Goal: Transaction & Acquisition: Purchase product/service

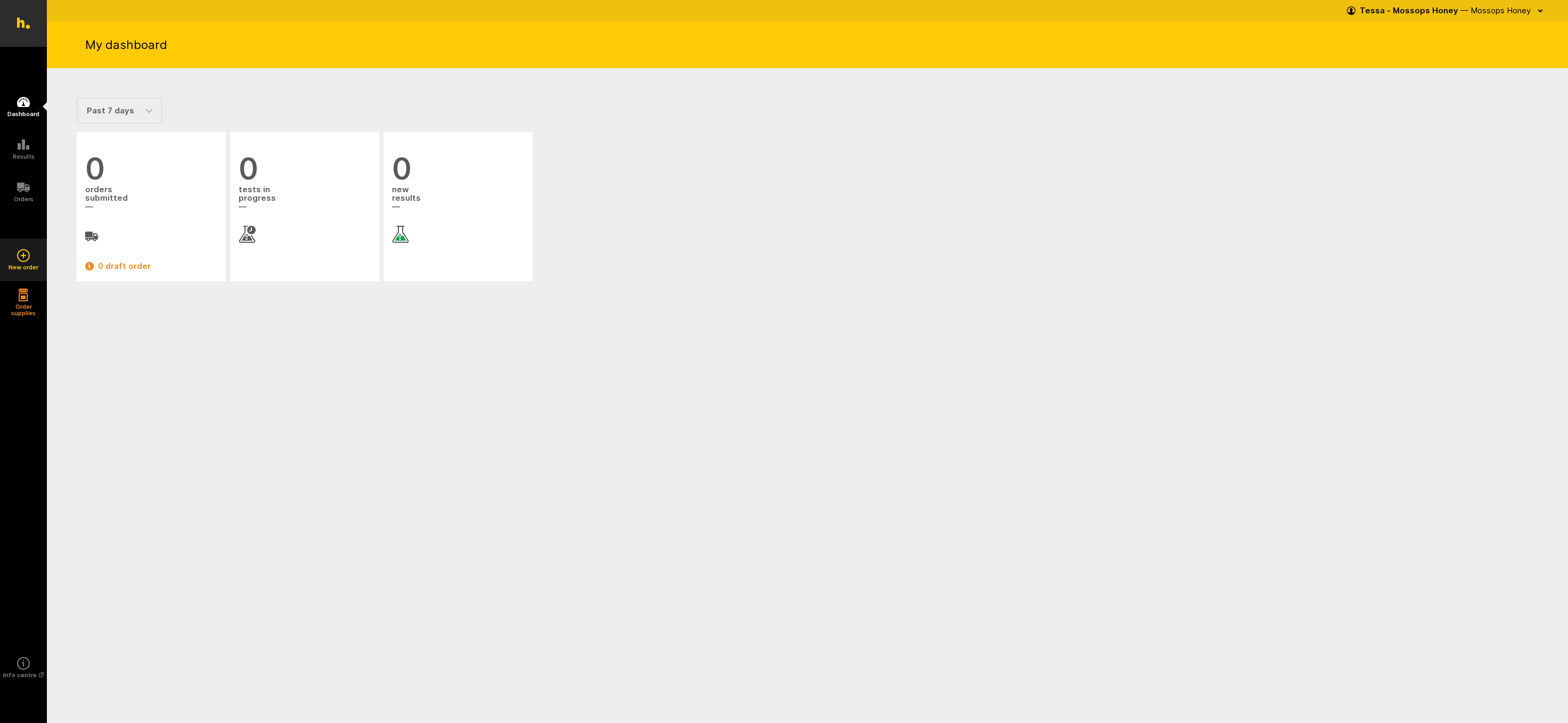
click at [25, 254] on icon at bounding box center [23, 255] width 13 height 13
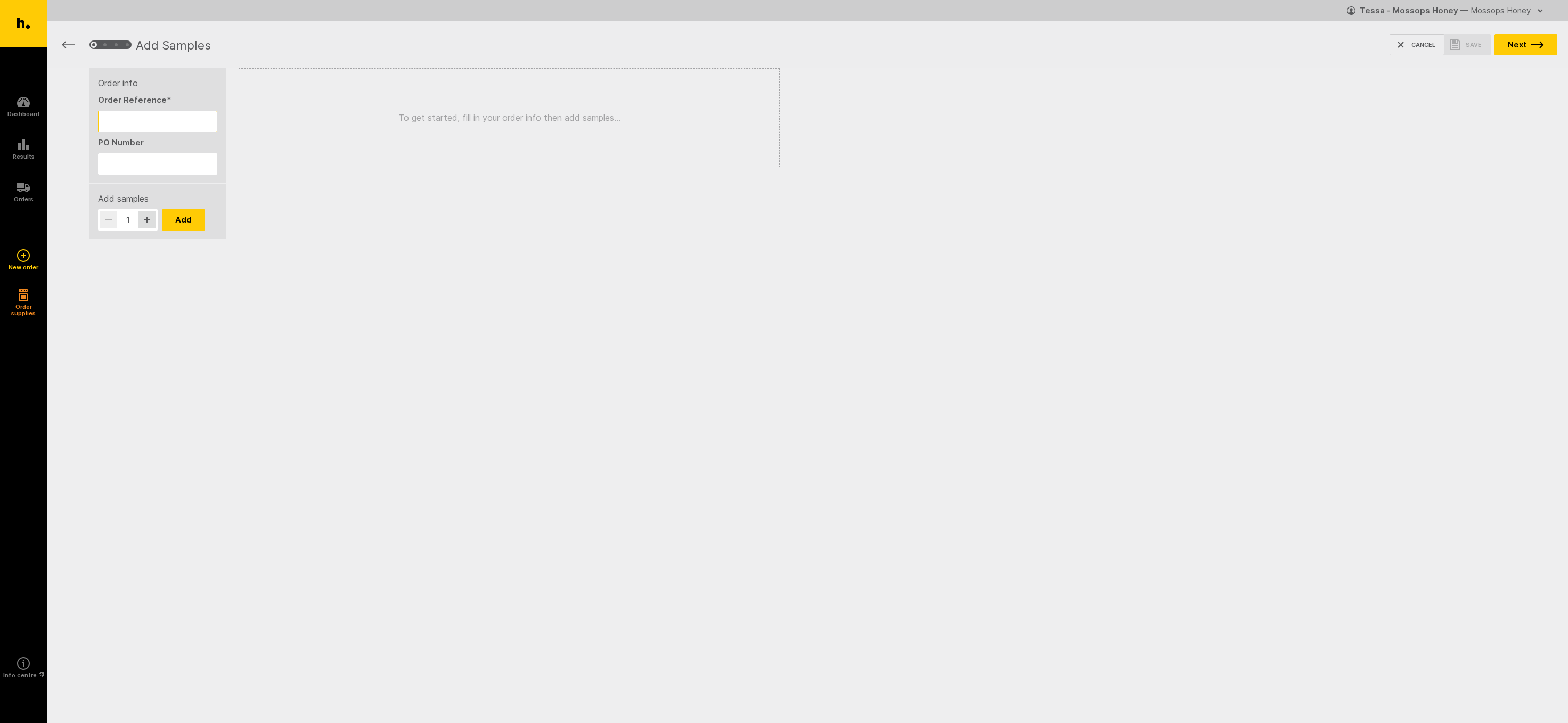
click at [124, 123] on input "Order Reference *" at bounding box center [158, 121] width 119 height 21
type input "251007"
click at [111, 158] on input "PO Number" at bounding box center [158, 164] width 119 height 21
type input "251007"
click at [188, 215] on button "Add" at bounding box center [183, 220] width 43 height 21
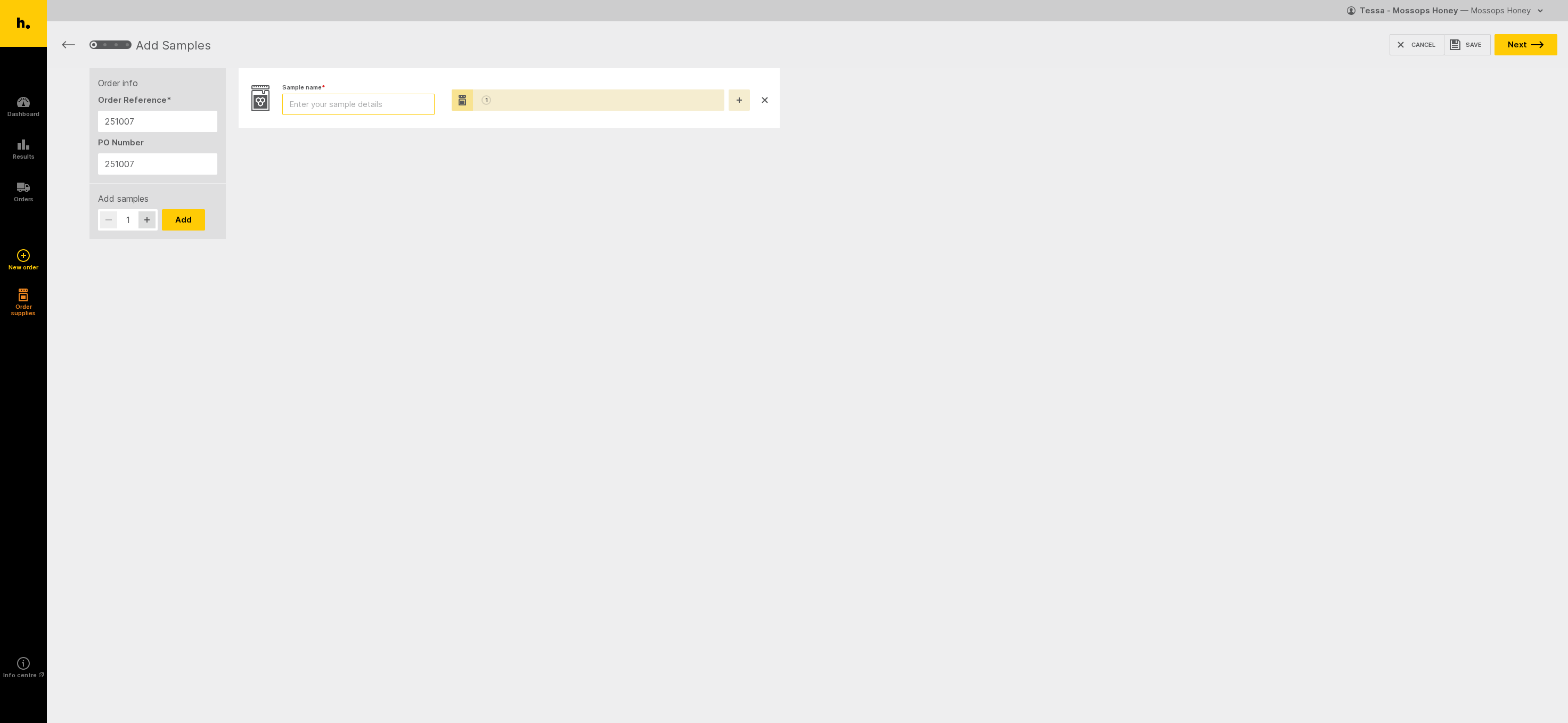
click at [342, 103] on input "Sample name *" at bounding box center [358, 104] width 152 height 21
type input "251007"
click at [1528, 42] on button "Next" at bounding box center [1526, 44] width 63 height 21
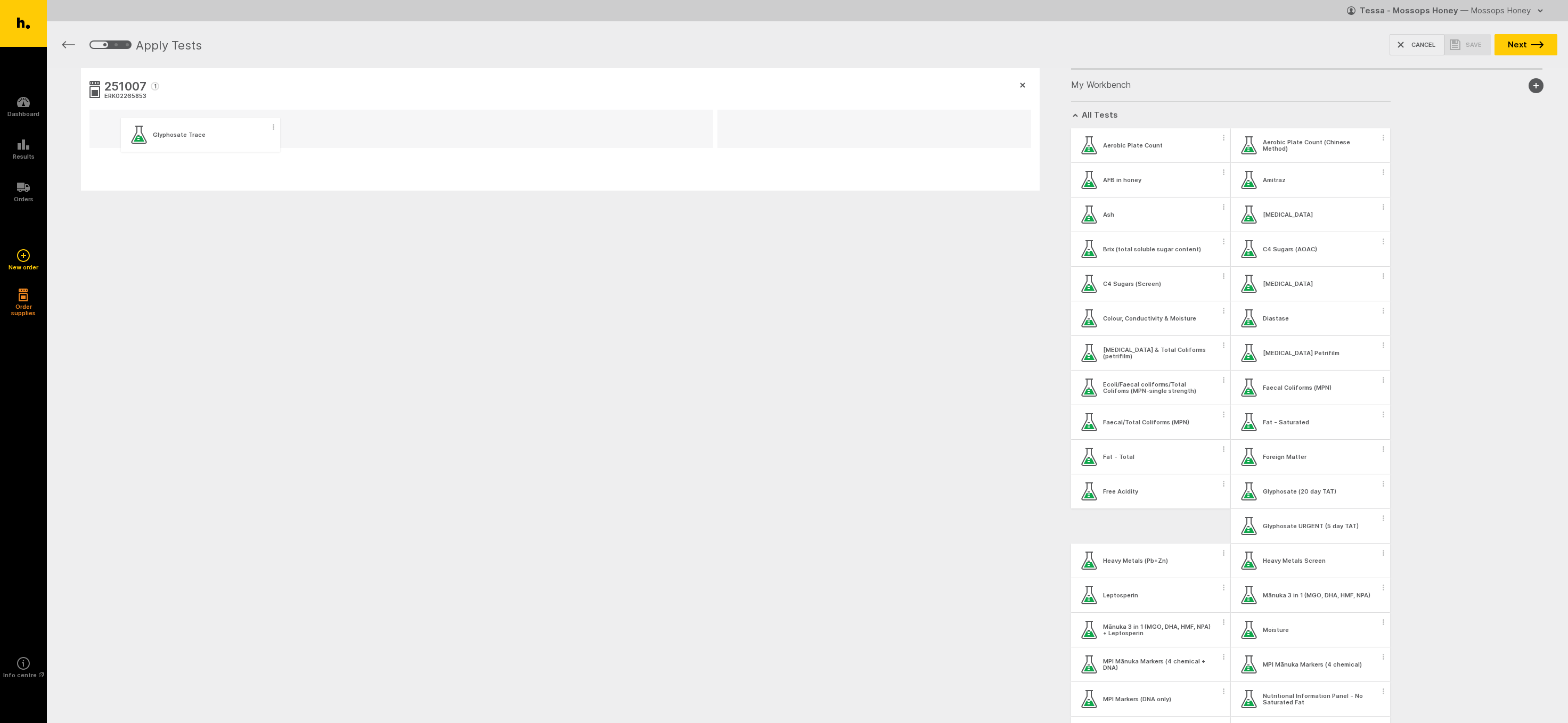
drag, startPoint x: 1094, startPoint y: 527, endPoint x: 142, endPoint y: 135, distance: 1029.5
click at [142, 135] on div "251007 1 ERK02265853 My Workbench Add new group All Tests Aerobic Plate Count A…" at bounding box center [808, 181] width 1521 height 225
drag, startPoint x: 1106, startPoint y: 288, endPoint x: 490, endPoint y: 136, distance: 634.5
click at [490, 136] on div "251007 1 ERK02265853 Glyphosate Trace My Workbench Add new group All Tests Aero…" at bounding box center [808, 181] width 1521 height 226
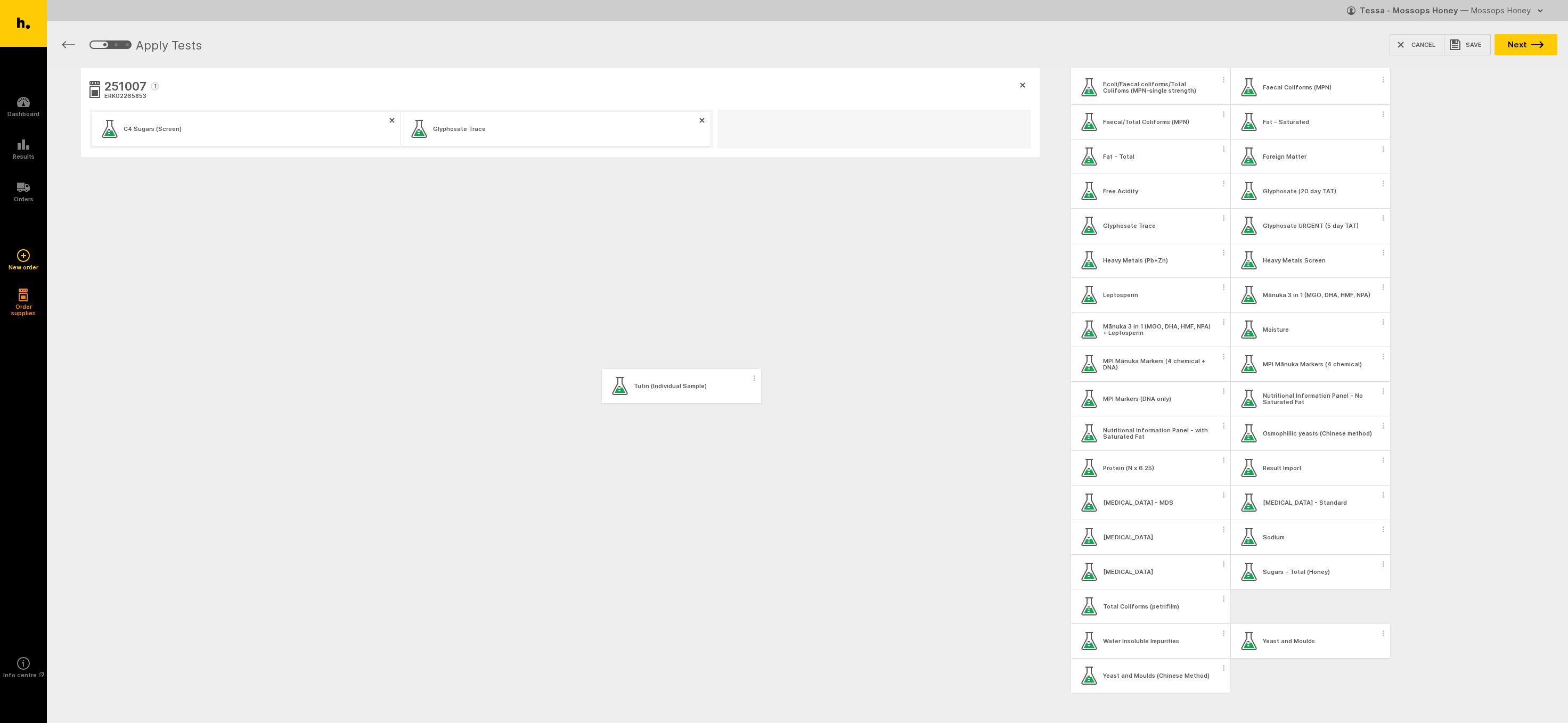
scroll to position [301, 0]
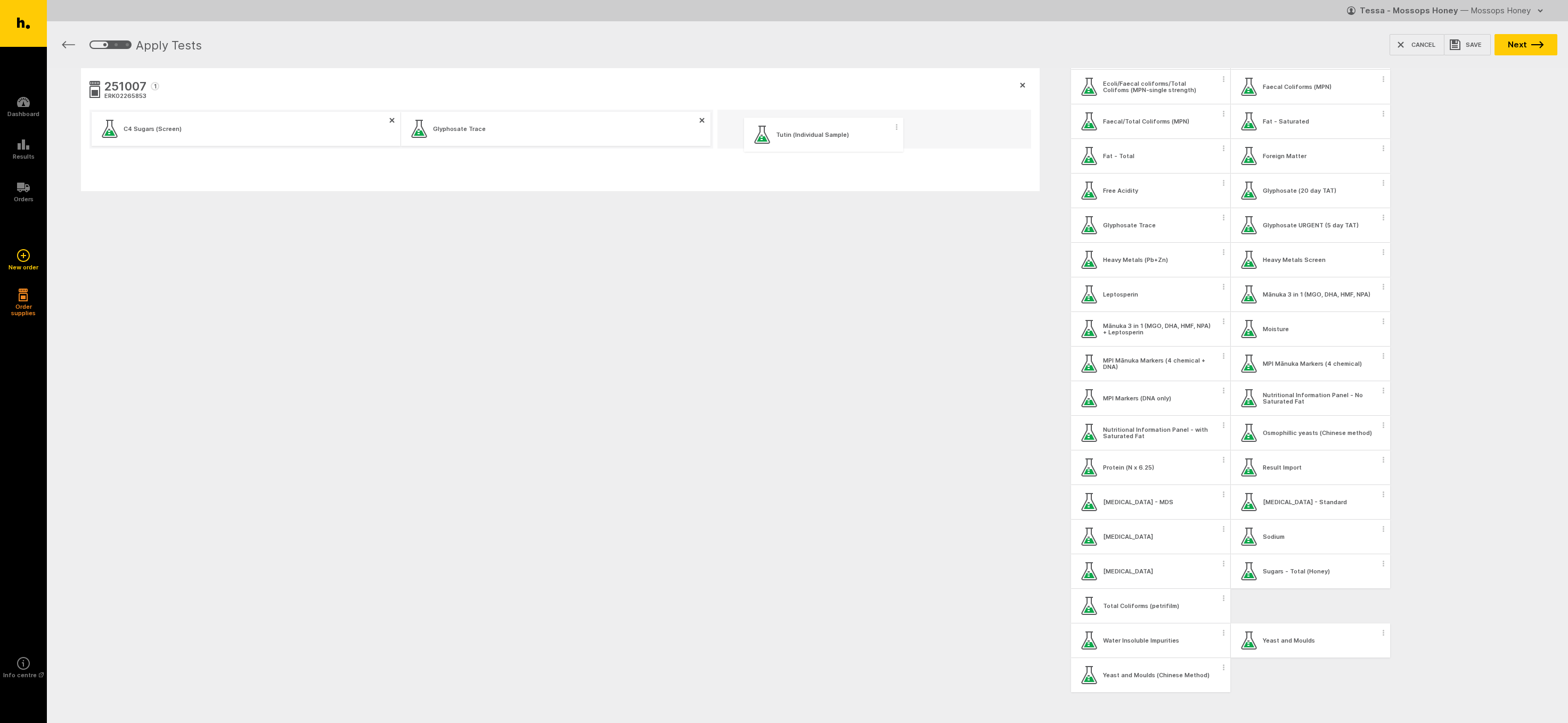
drag, startPoint x: 1262, startPoint y: 613, endPoint x: 770, endPoint y: 139, distance: 683.2
click at [770, 139] on div "251007 1 ERK02265853 C4 Sugars (Screen) Glyphosate Trace My Workbench Add new g…" at bounding box center [808, 181] width 1521 height 226
click at [1526, 45] on button "Next" at bounding box center [1526, 44] width 63 height 21
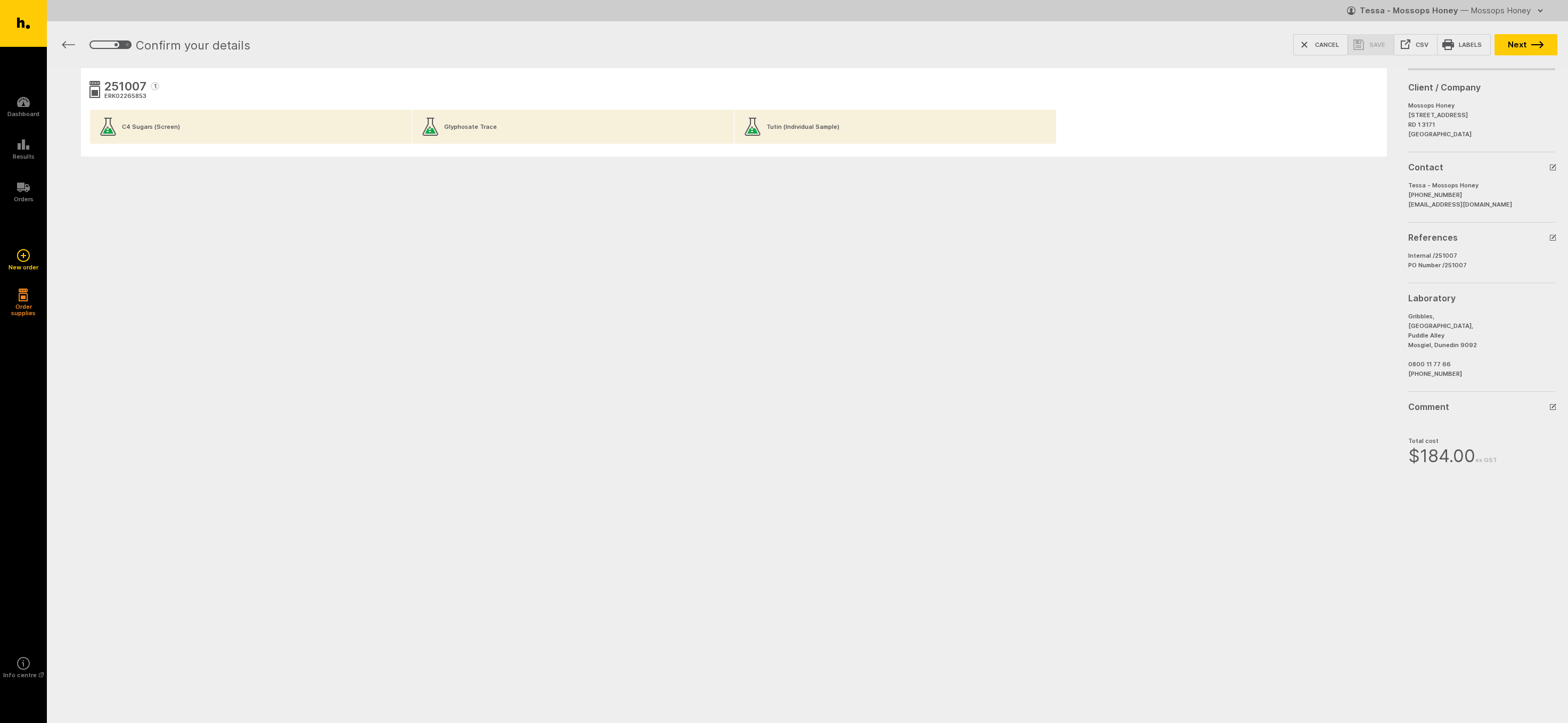
click at [1526, 45] on button "Next" at bounding box center [1526, 44] width 63 height 21
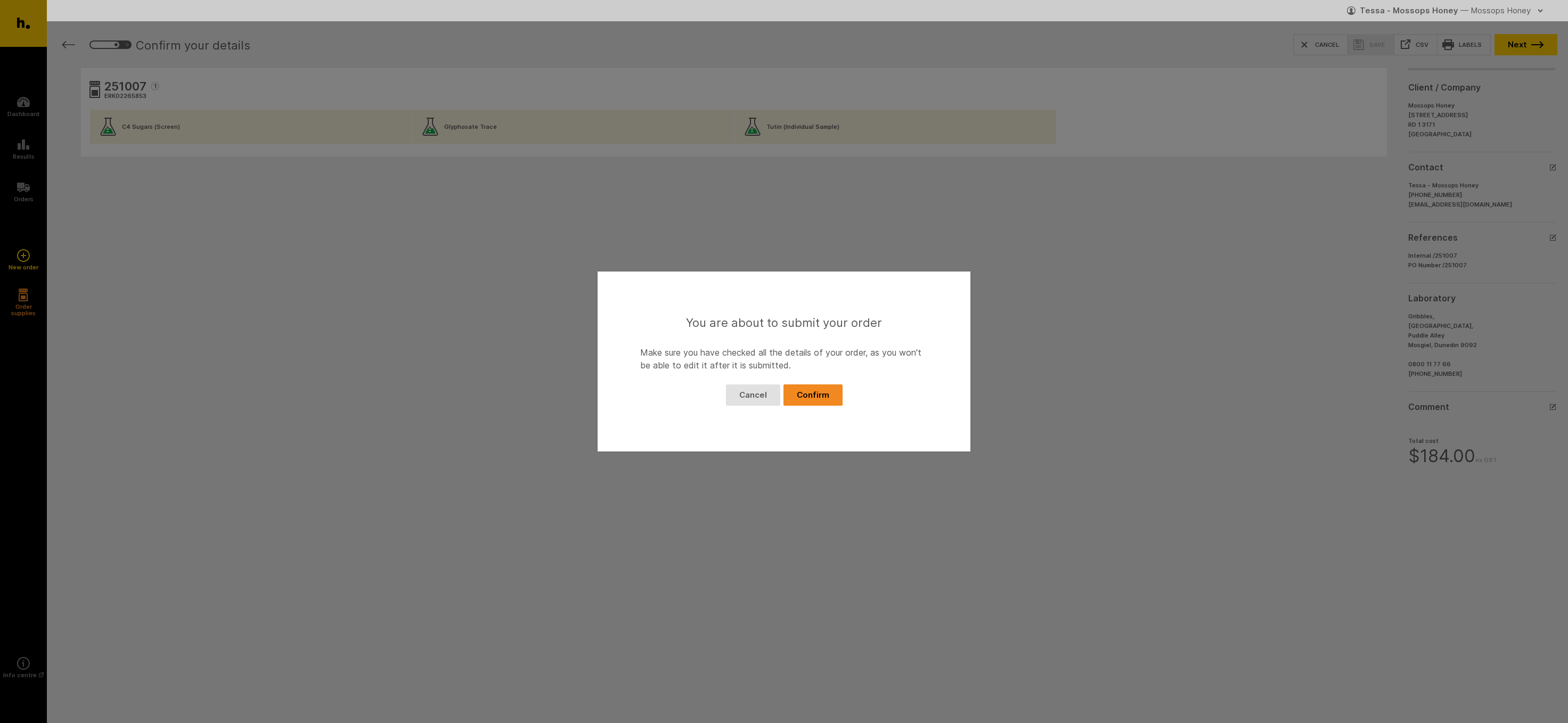
click at [818, 395] on button "Confirm" at bounding box center [812, 395] width 59 height 21
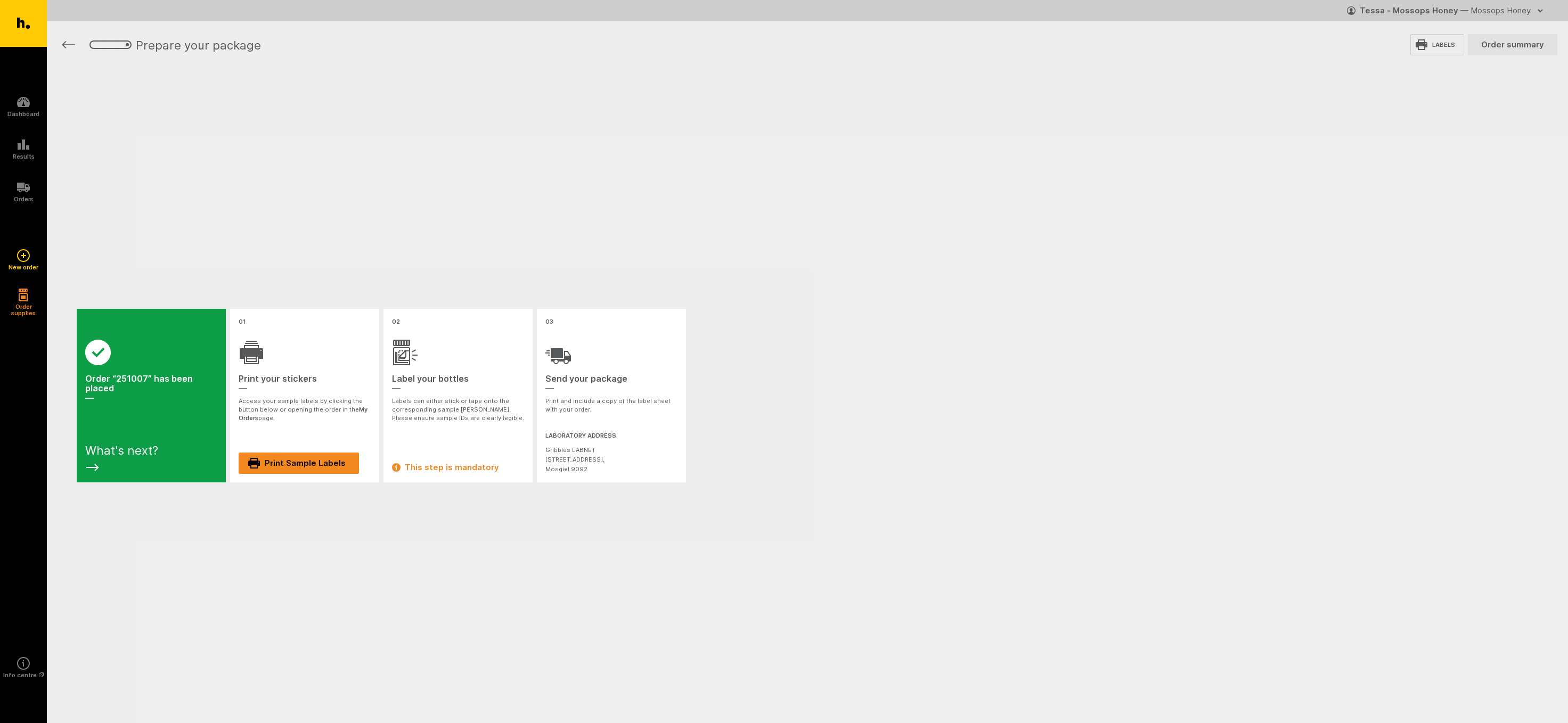
click at [306, 460] on link "Print Sample Labels" at bounding box center [299, 463] width 120 height 21
click at [293, 464] on link "Print Sample Labels" at bounding box center [299, 463] width 120 height 21
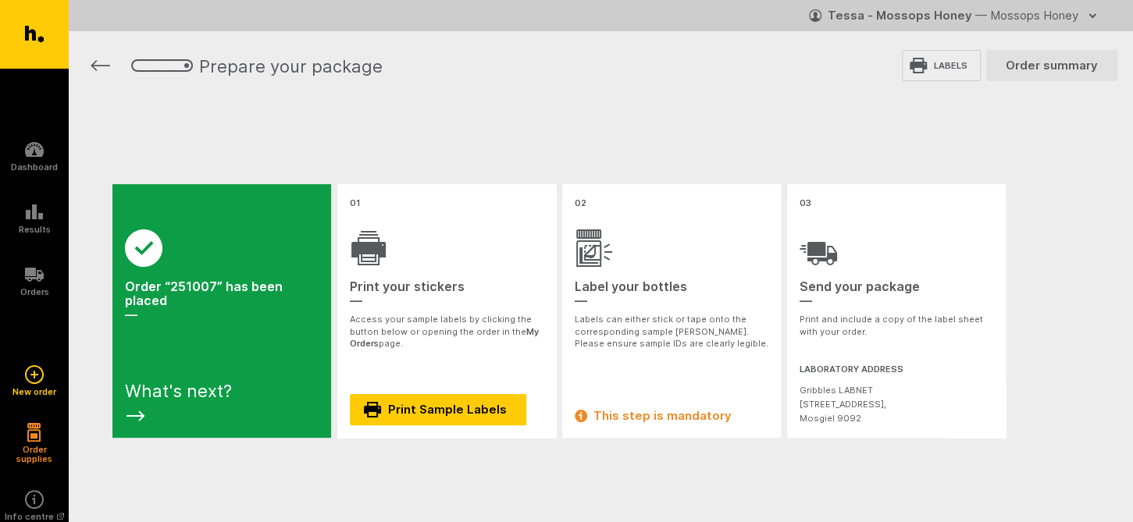
click at [773, 111] on div "Success Order “251007” has been placed — What's next? 01 Print your stickers — …" at bounding box center [601, 311] width 1064 height 422
click at [447, 408] on link "Print Sample Labels" at bounding box center [438, 409] width 176 height 31
